Goal: Information Seeking & Learning: Find specific page/section

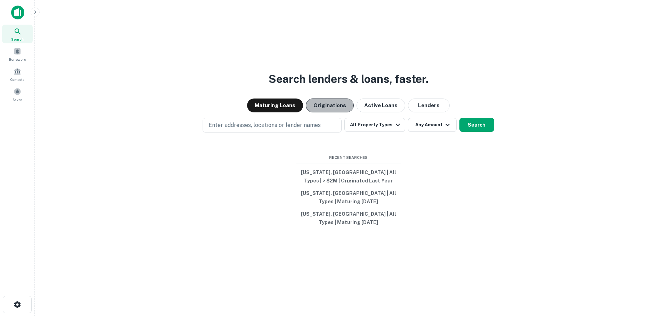
click at [339, 108] on button "Originations" at bounding box center [330, 106] width 48 height 14
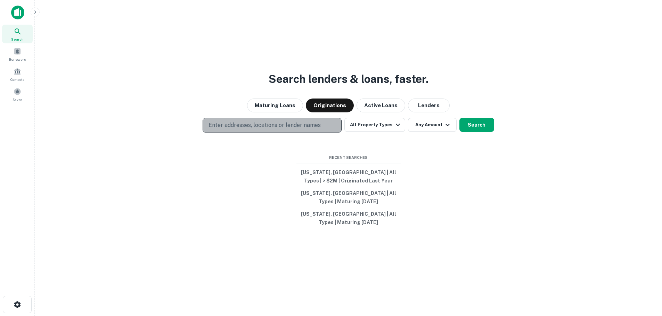
click at [317, 128] on p "Enter addresses, locations or lender names" at bounding box center [264, 125] width 112 height 8
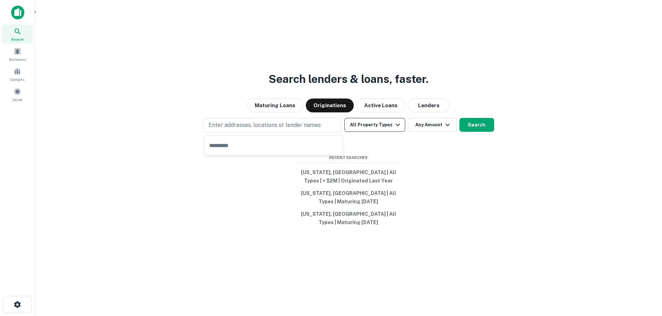
click at [389, 127] on button "All Property Types" at bounding box center [374, 125] width 60 height 14
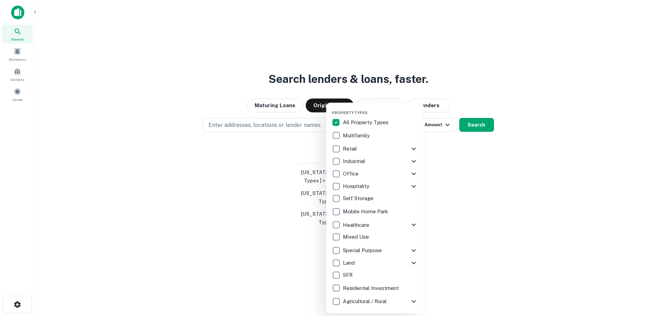
click at [413, 148] on icon at bounding box center [413, 149] width 8 height 8
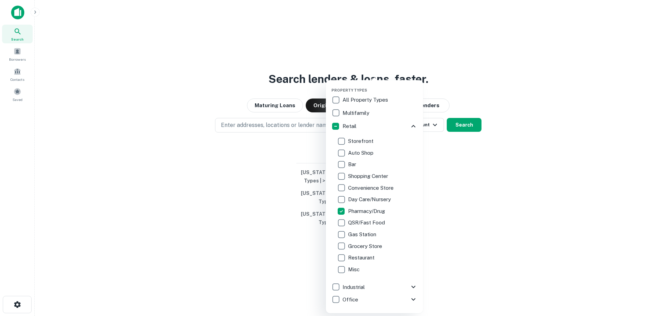
click at [536, 179] on div at bounding box center [333, 158] width 667 height 316
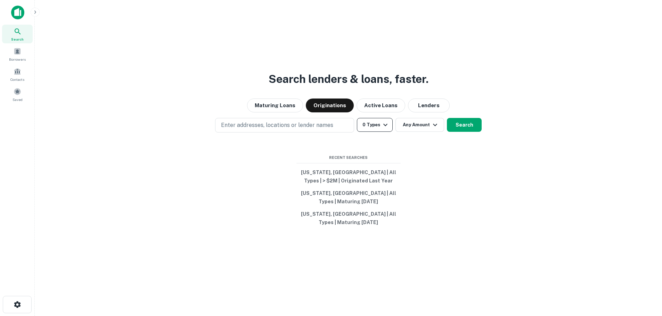
click at [384, 125] on icon "button" at bounding box center [385, 125] width 8 height 8
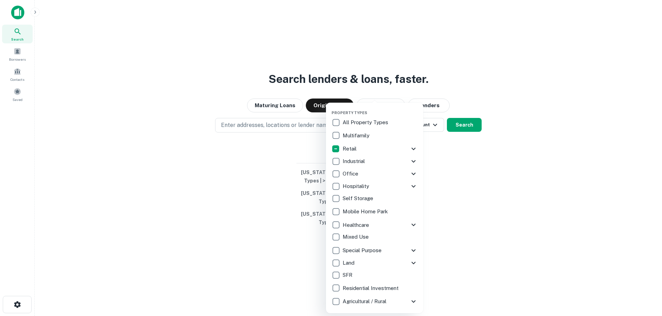
scroll to position [11, 0]
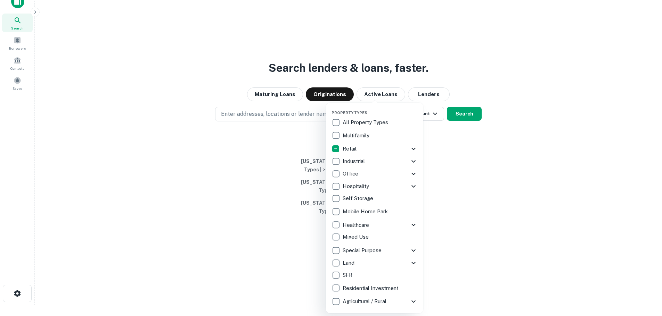
click at [504, 227] on div at bounding box center [331, 158] width 662 height 316
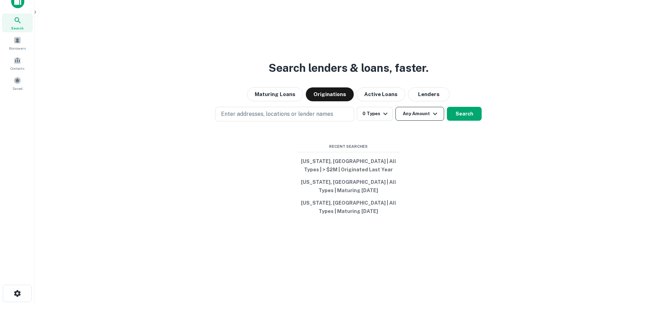
click at [429, 116] on button "Any Amount" at bounding box center [419, 114] width 49 height 14
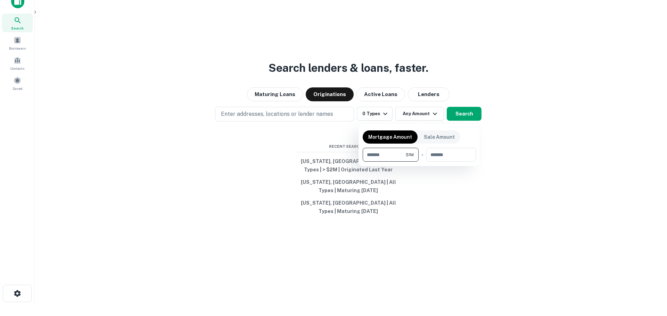
type input "*******"
click at [284, 113] on div at bounding box center [333, 158] width 667 height 316
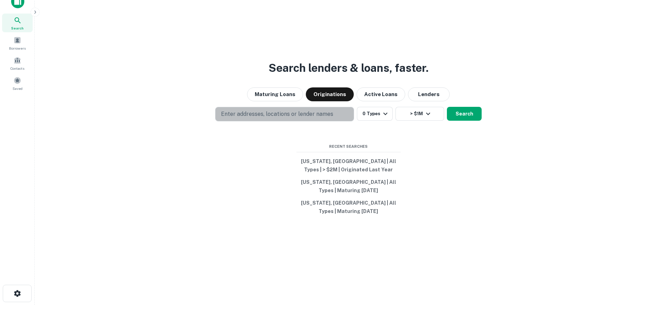
click at [284, 113] on p "Enter addresses, locations or lender names" at bounding box center [277, 114] width 112 height 8
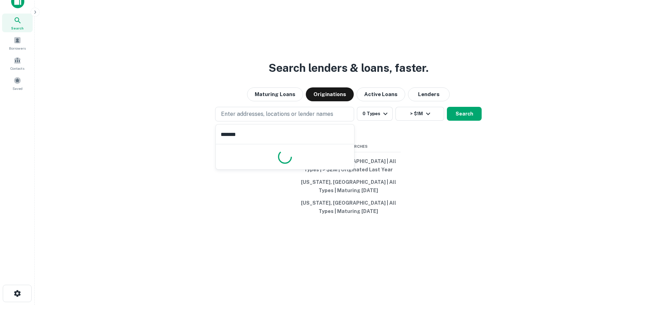
type input "********"
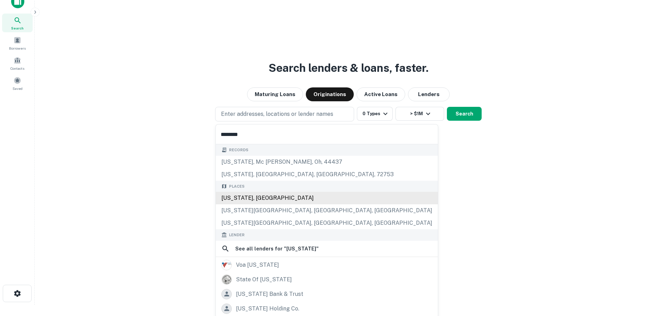
click at [288, 196] on div "[US_STATE], [GEOGRAPHIC_DATA]" at bounding box center [327, 198] width 222 height 13
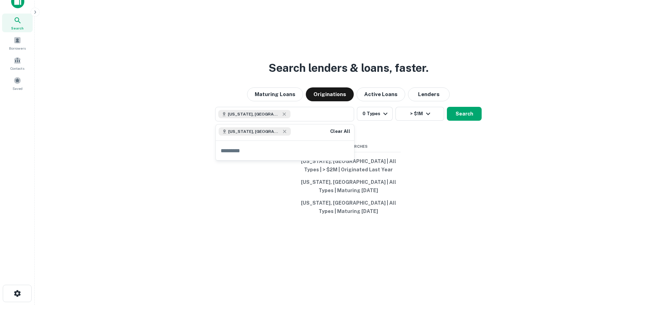
click at [483, 114] on div "[US_STATE], [GEOGRAPHIC_DATA] 0 Types > $1M Search" at bounding box center [348, 114] width 616 height 15
click at [467, 118] on button "Search" at bounding box center [464, 114] width 35 height 14
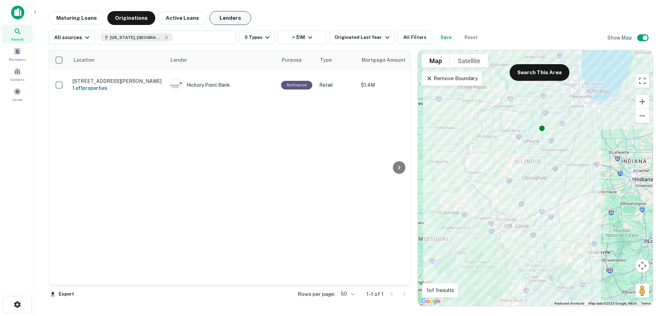
click at [229, 20] on button "Lenders" at bounding box center [230, 18] width 42 height 14
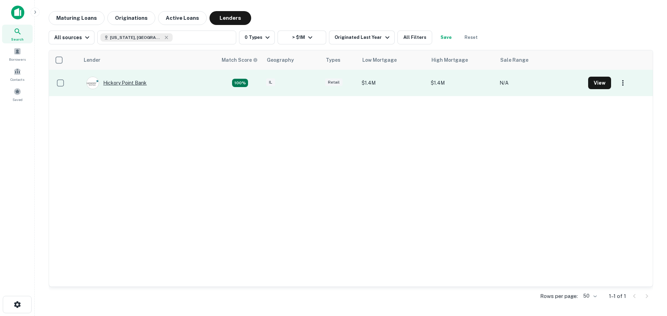
click at [142, 83] on div "Hickory Point Bank" at bounding box center [116, 83] width 60 height 13
